Goal: Find specific page/section: Find specific page/section

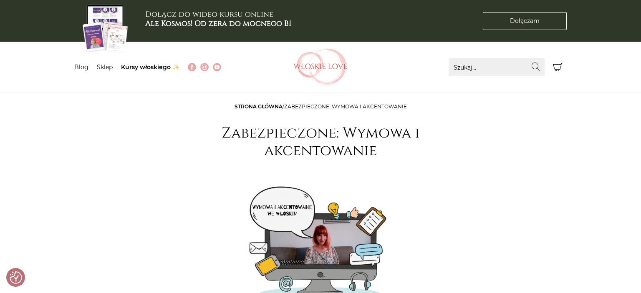
checkbox input "true"
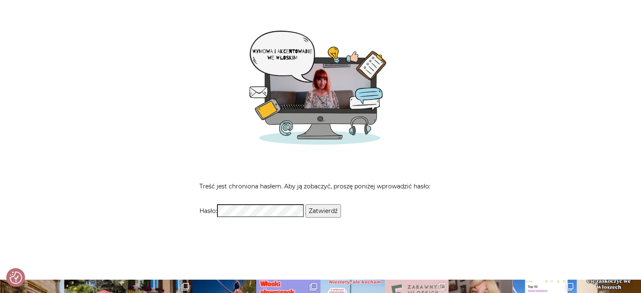
scroll to position [159, 0]
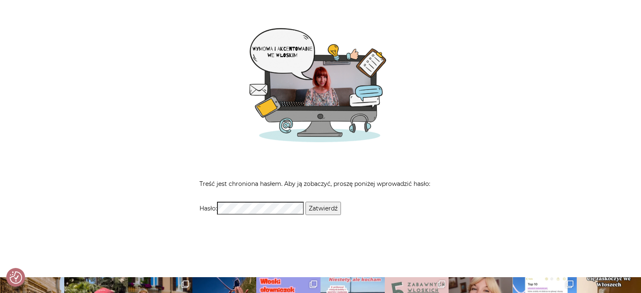
click at [318, 209] on input "Zatwierdź" at bounding box center [323, 208] width 35 height 13
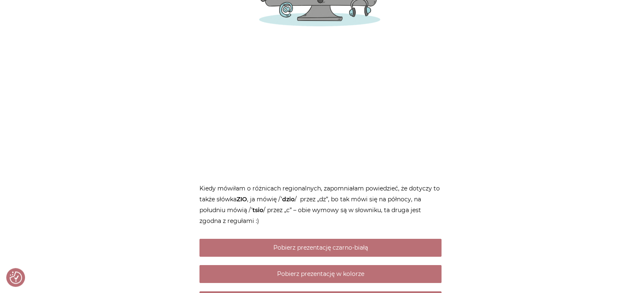
scroll to position [273, 0]
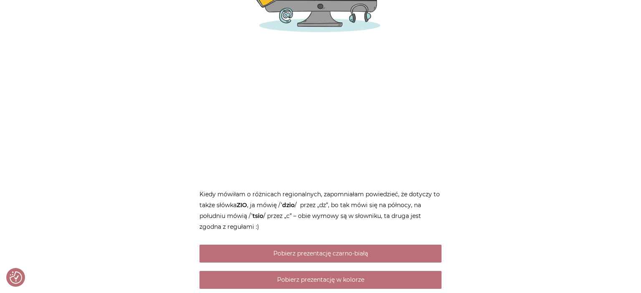
scroll to position [261, 0]
